Goal: Information Seeking & Learning: Find specific fact

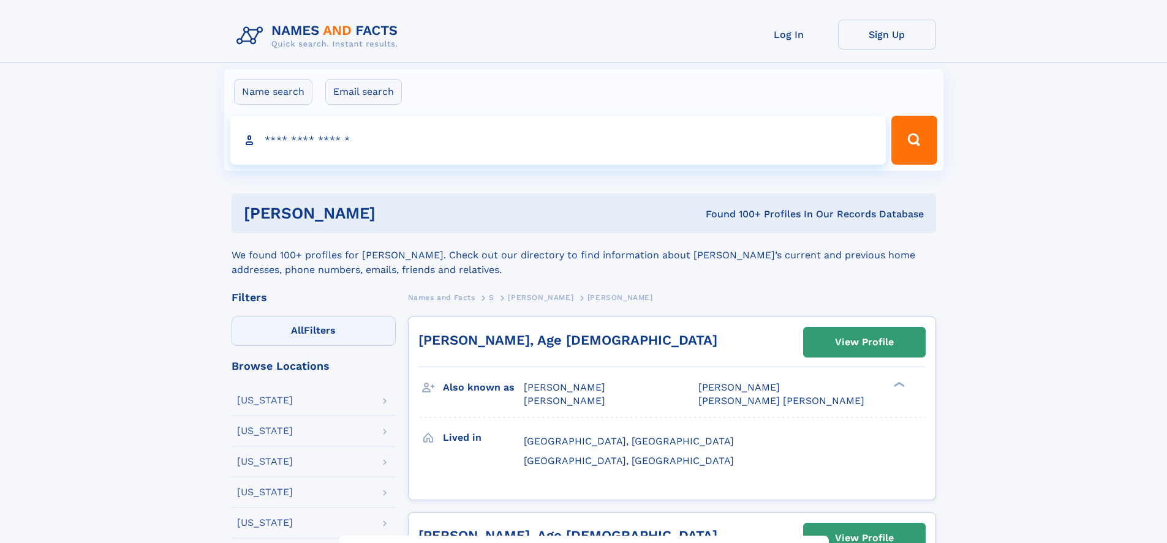
click at [313, 331] on label "All Filters" at bounding box center [314, 331] width 164 height 29
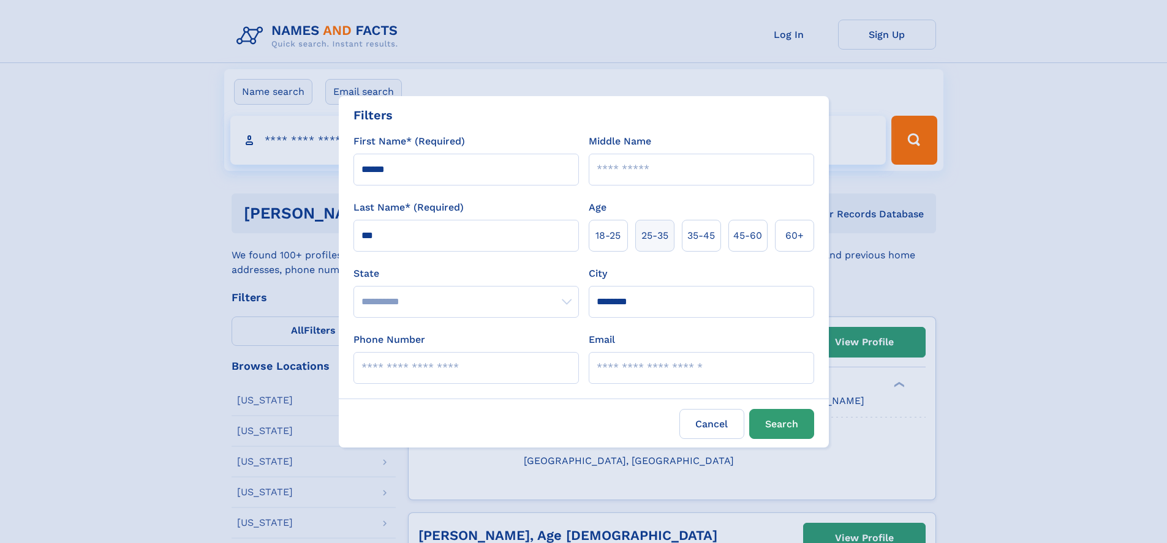
type input "********"
click at [659, 235] on span "25‑35" at bounding box center [654, 235] width 27 height 15
click at [786, 424] on button "Search" at bounding box center [781, 424] width 65 height 30
